Goal: Information Seeking & Learning: Compare options

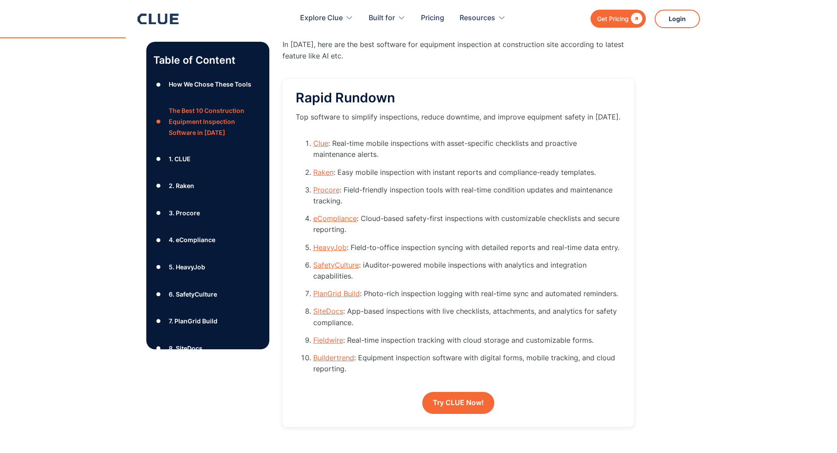
scroll to position [903, 0]
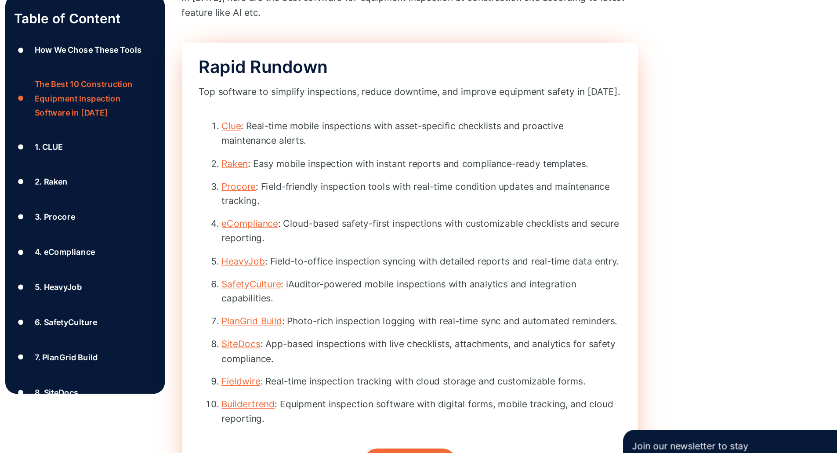
drag, startPoint x: 327, startPoint y: 265, endPoint x: 434, endPoint y: 306, distance: 114.4
click at [434, 306] on li "SiteDocs : App-based inspections with live checklists, attachments, and analyti…" at bounding box center [467, 317] width 308 height 22
click at [326, 338] on link "Fieldwire" at bounding box center [328, 339] width 30 height 9
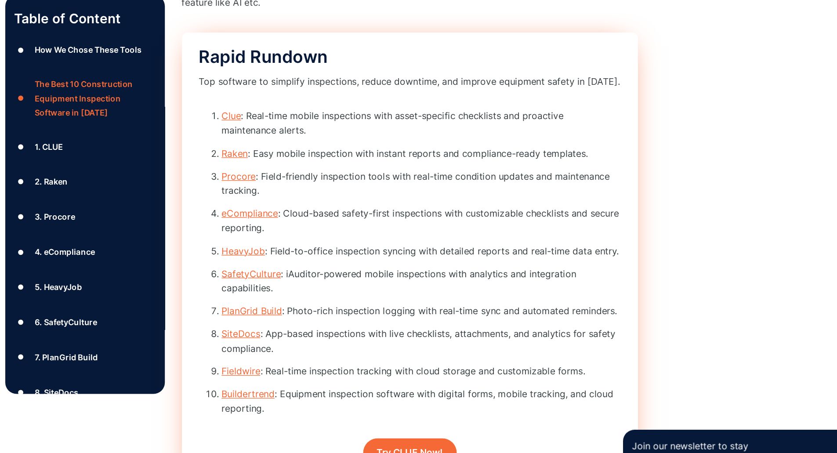
click at [326, 338] on ol "Clue : Real-time mobile inspections with asset-specific checklists and proactiv…" at bounding box center [458, 251] width 325 height 243
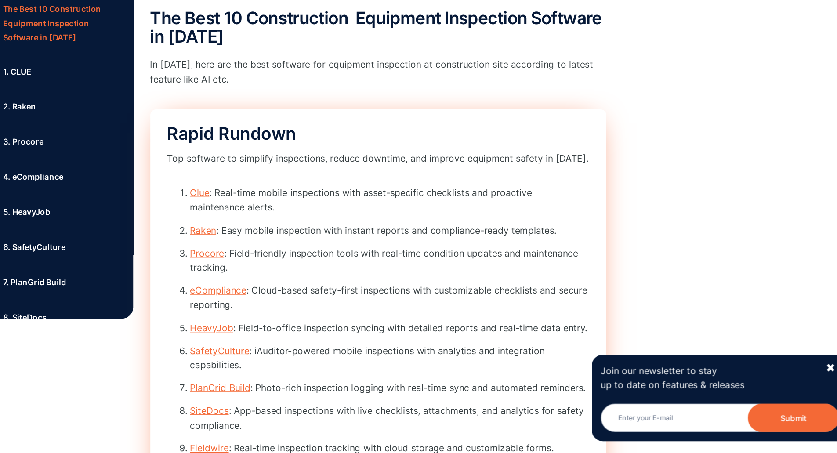
scroll to position [815, 0]
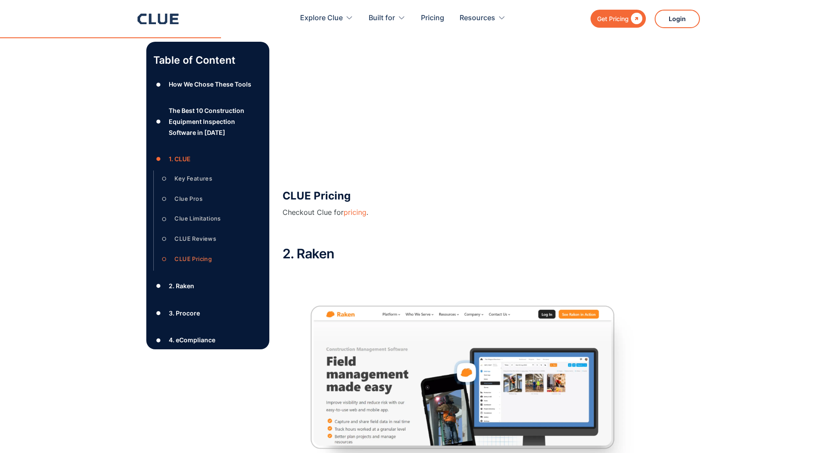
scroll to position [2291, 0]
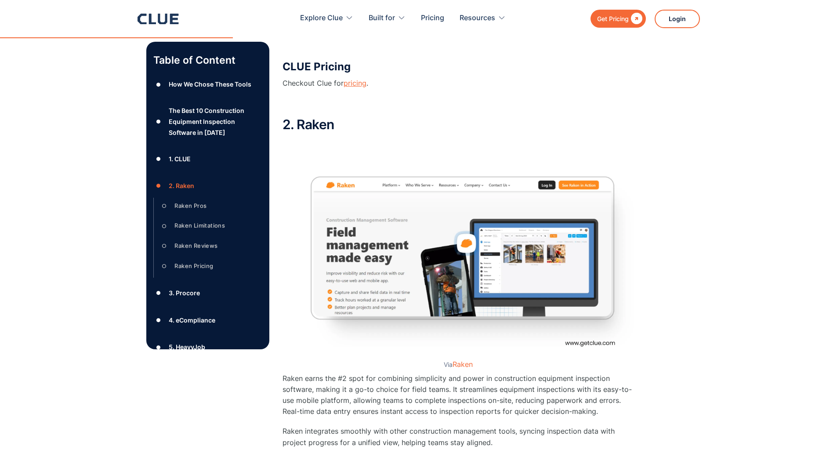
click at [349, 85] on link "pricing" at bounding box center [355, 83] width 23 height 9
